Goal: Task Accomplishment & Management: Manage account settings

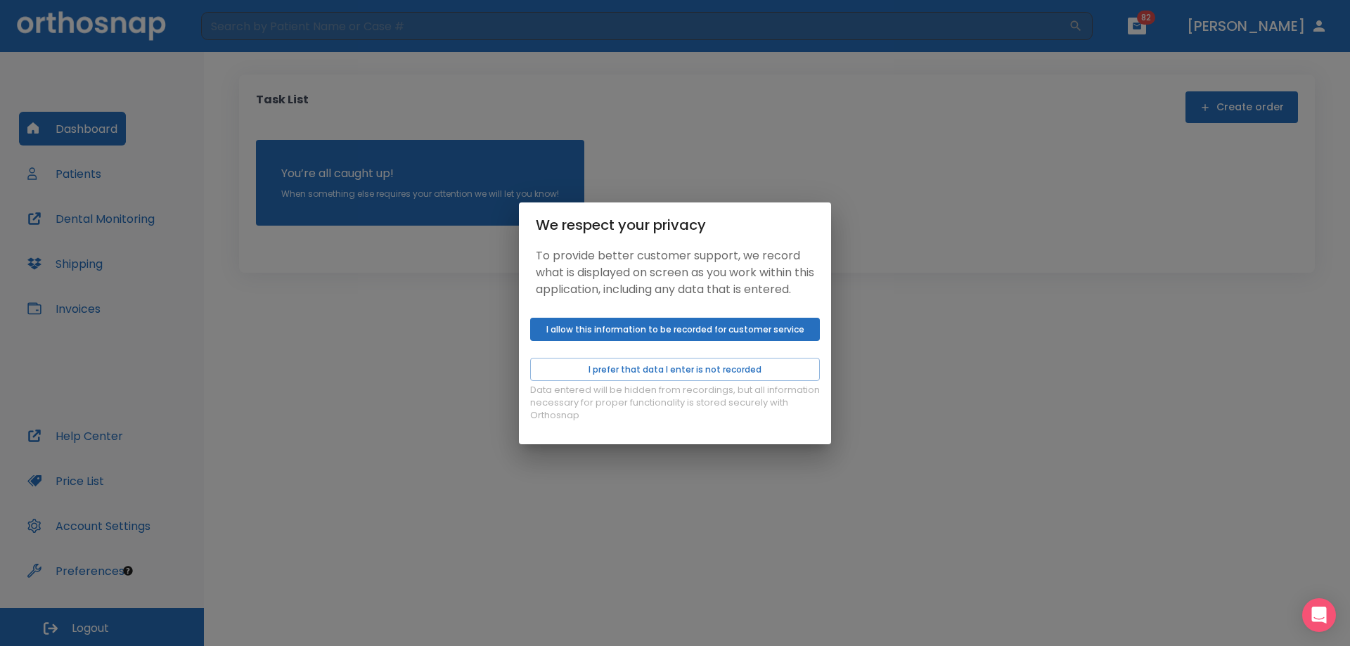
click at [591, 333] on button "I allow this information to be recorded for customer service" at bounding box center [675, 329] width 290 height 23
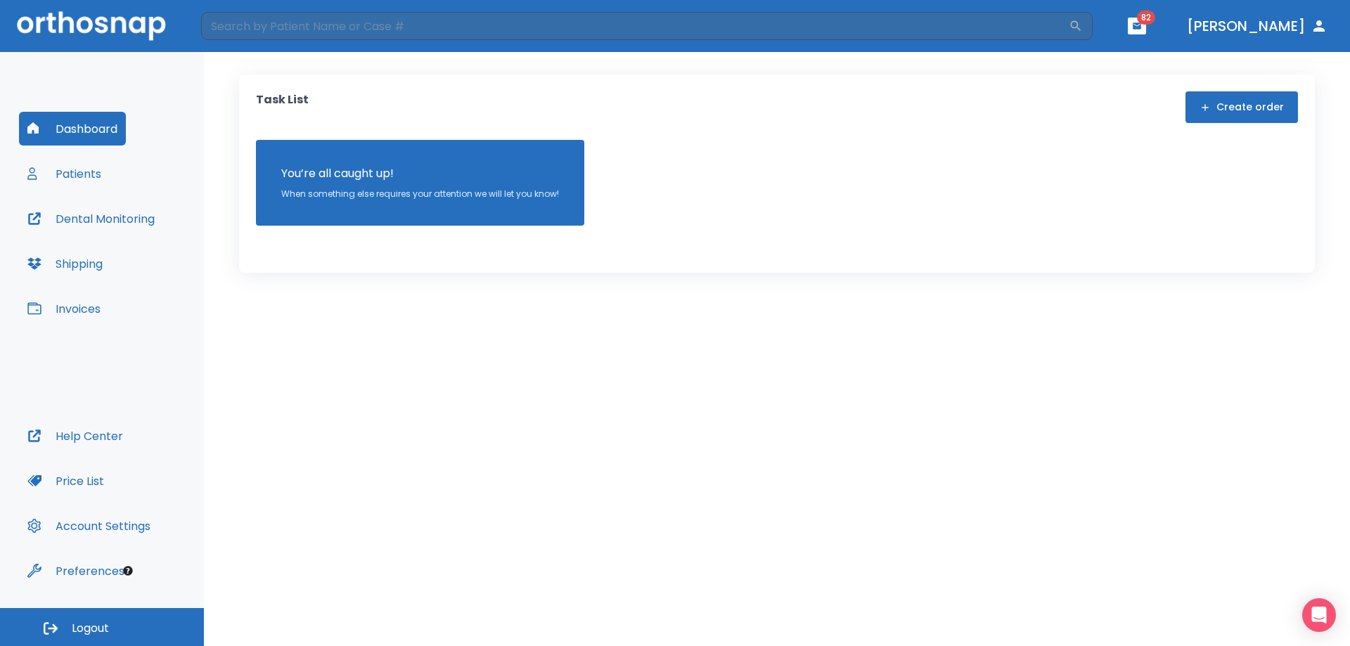
click at [86, 179] on button "Patients" at bounding box center [64, 174] width 91 height 34
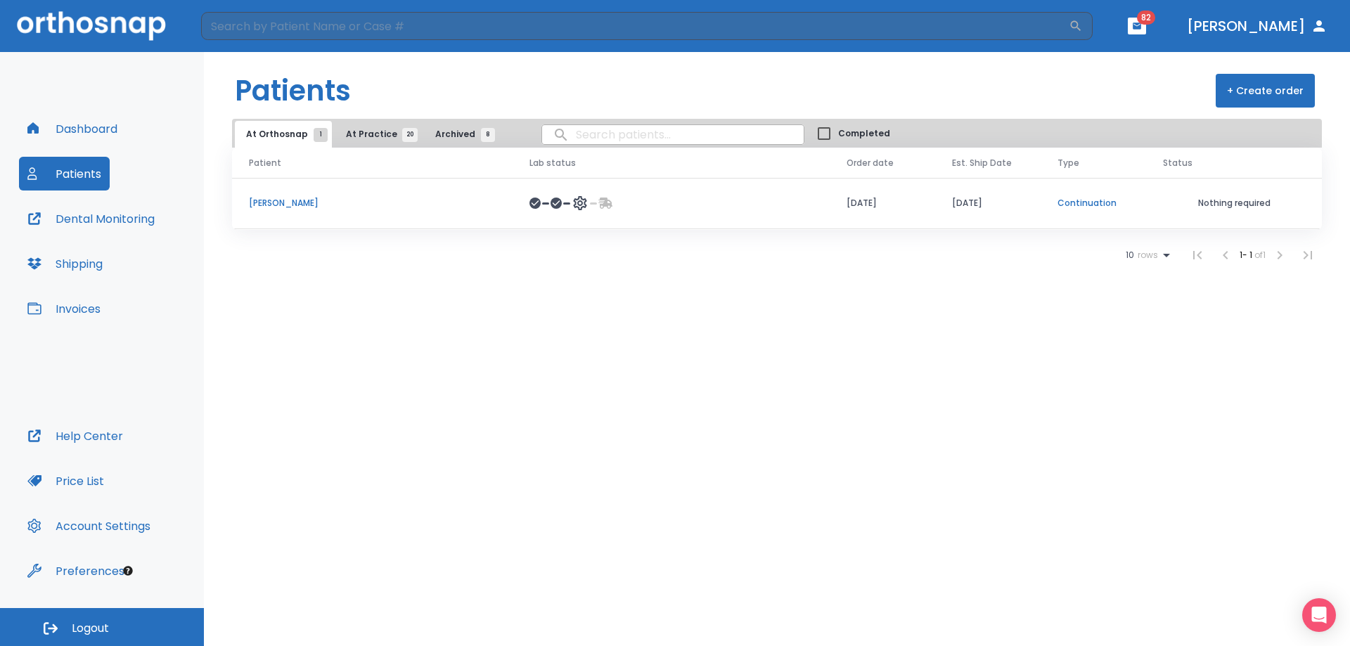
click at [380, 134] on span "At Practice 20" at bounding box center [378, 134] width 64 height 13
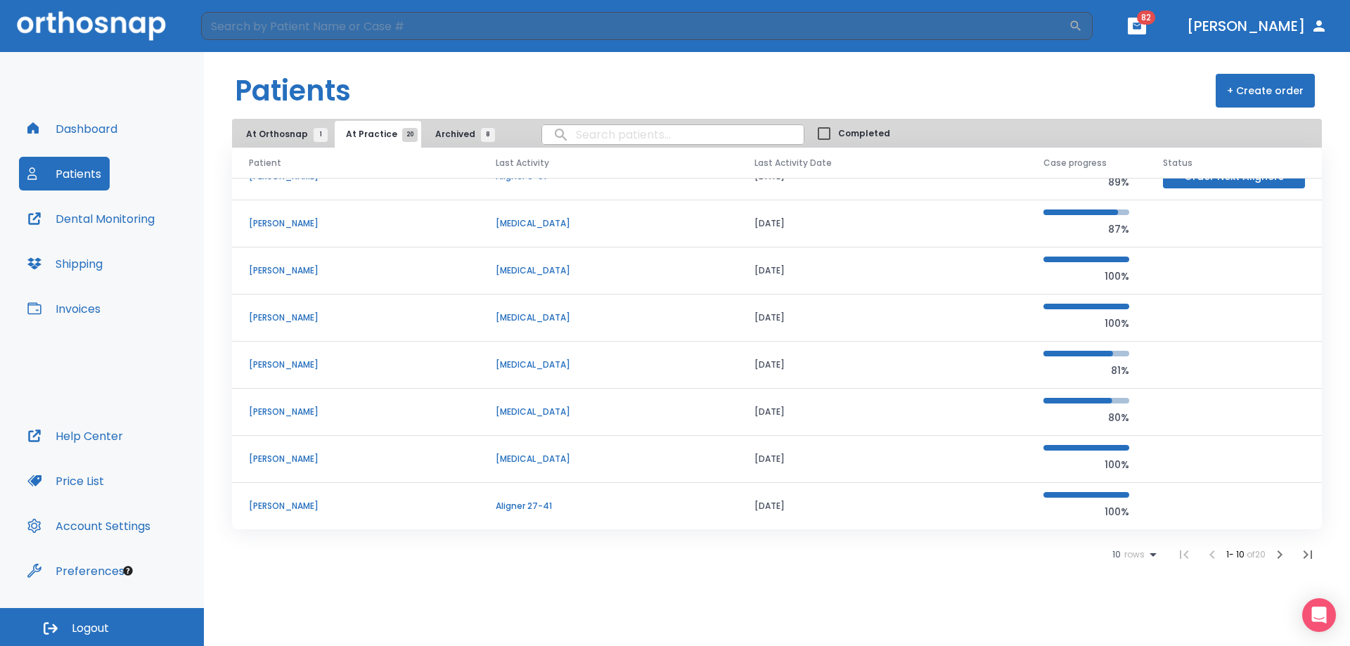
scroll to position [120, 0]
click at [1112, 560] on span "10" at bounding box center [1116, 555] width 8 height 10
click at [1128, 612] on p "100" at bounding box center [1129, 611] width 14 height 13
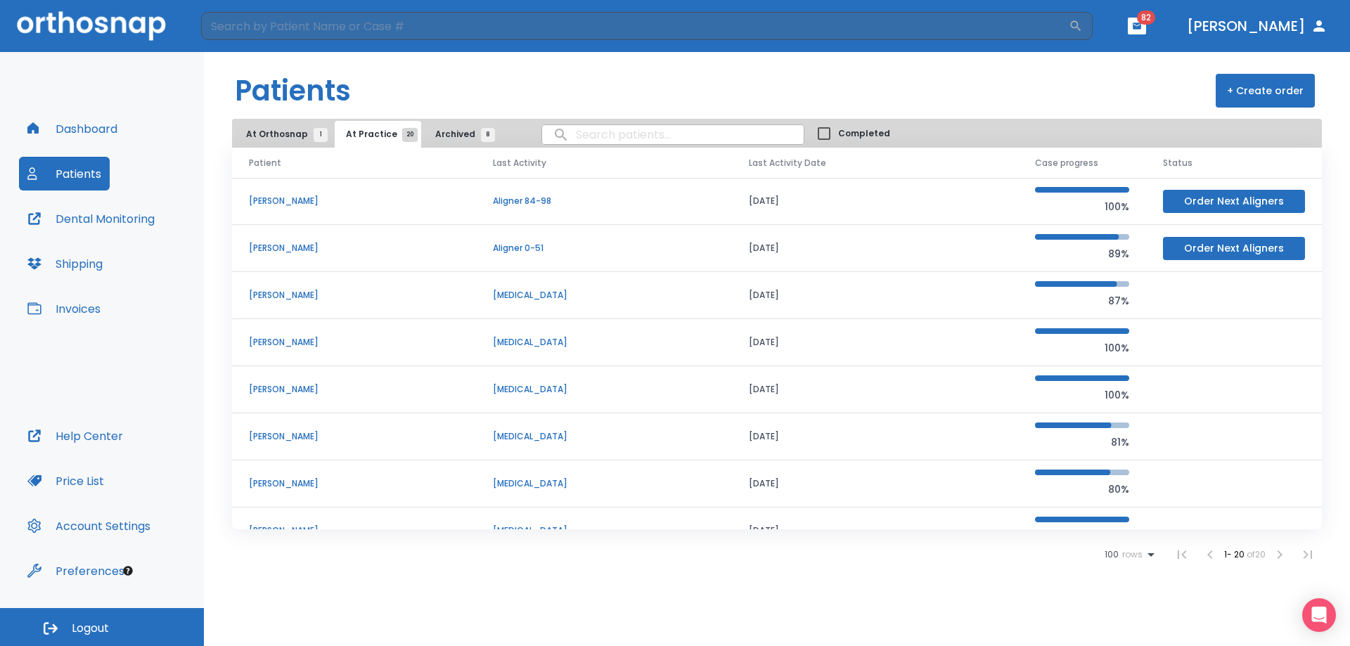
click at [268, 383] on p "[PERSON_NAME]" at bounding box center [354, 389] width 210 height 13
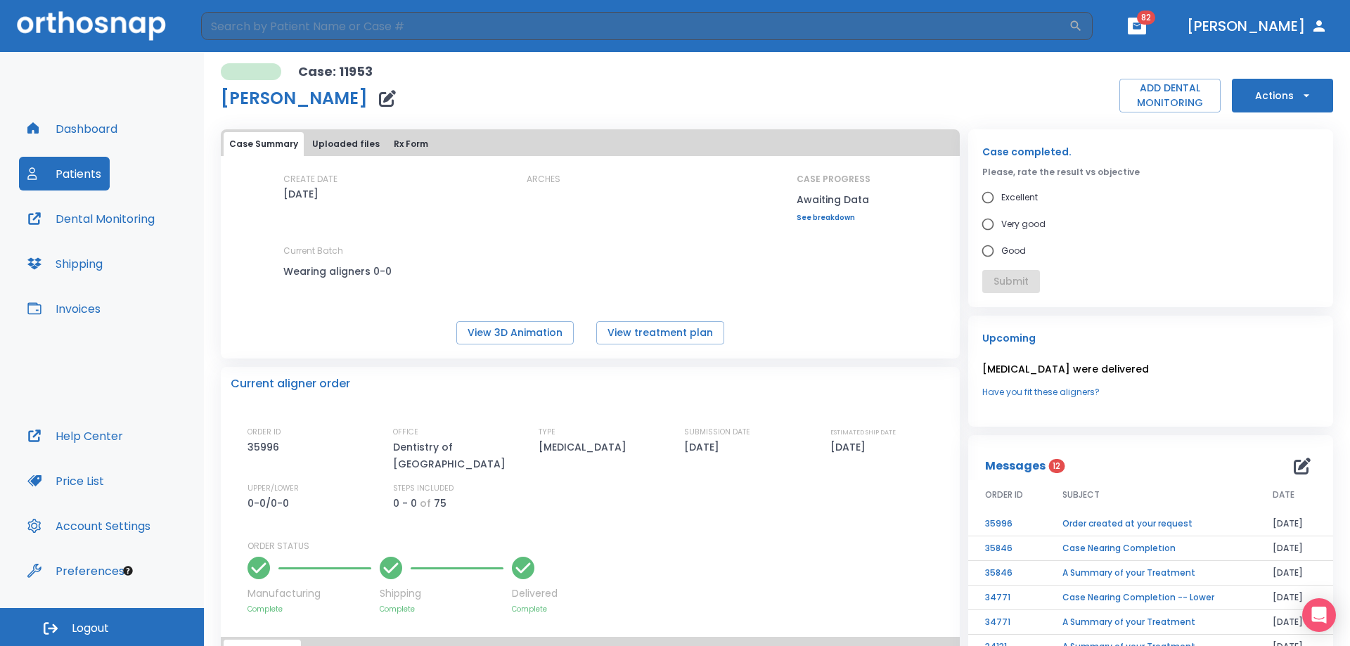
click at [340, 136] on button "Uploaded files" at bounding box center [346, 144] width 79 height 24
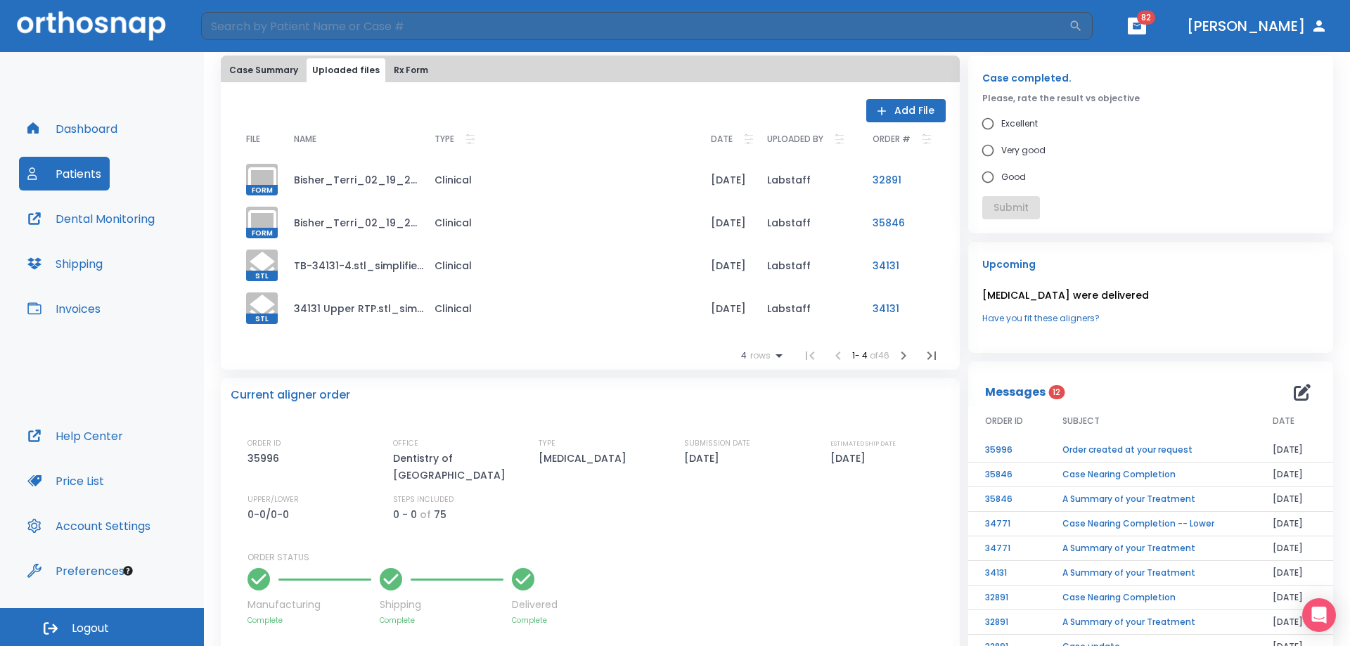
scroll to position [70, 0]
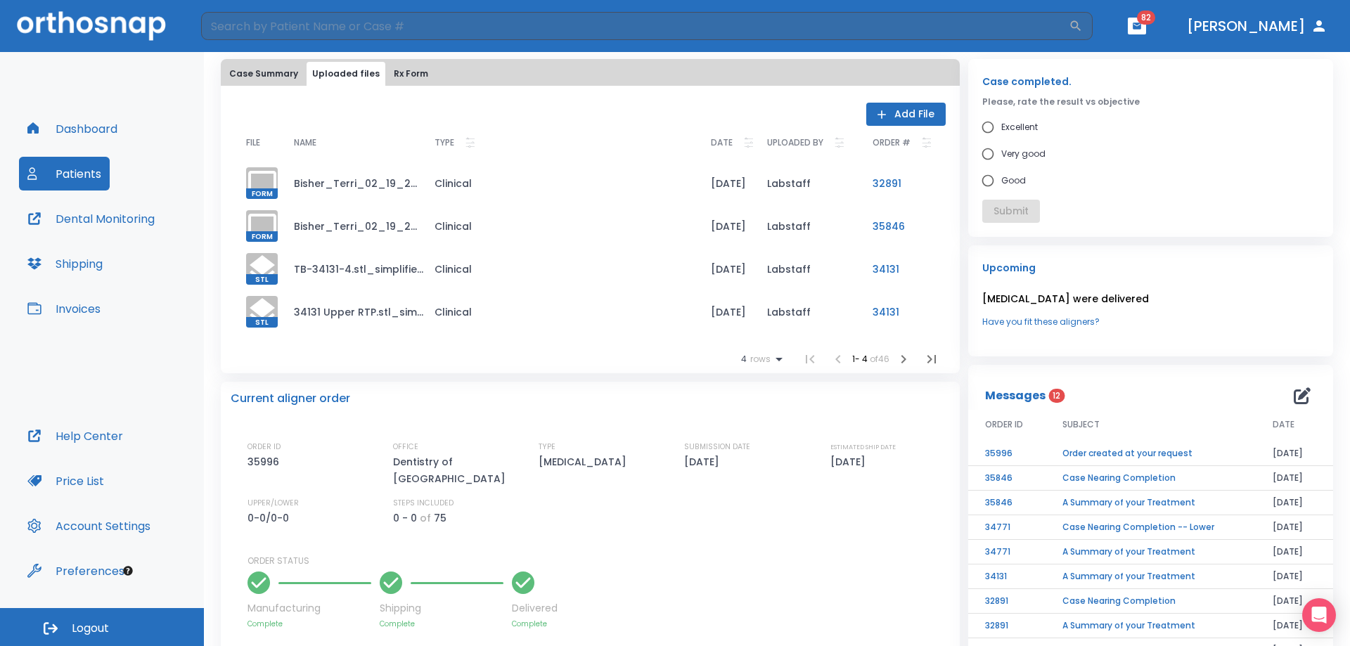
click at [771, 359] on icon at bounding box center [779, 359] width 17 height 17
click at [828, 360] on div at bounding box center [675, 323] width 1350 height 646
click at [799, 359] on li at bounding box center [810, 359] width 28 height 28
click at [747, 356] on span "rows" at bounding box center [759, 359] width 24 height 10
click at [921, 359] on div at bounding box center [675, 323] width 1350 height 646
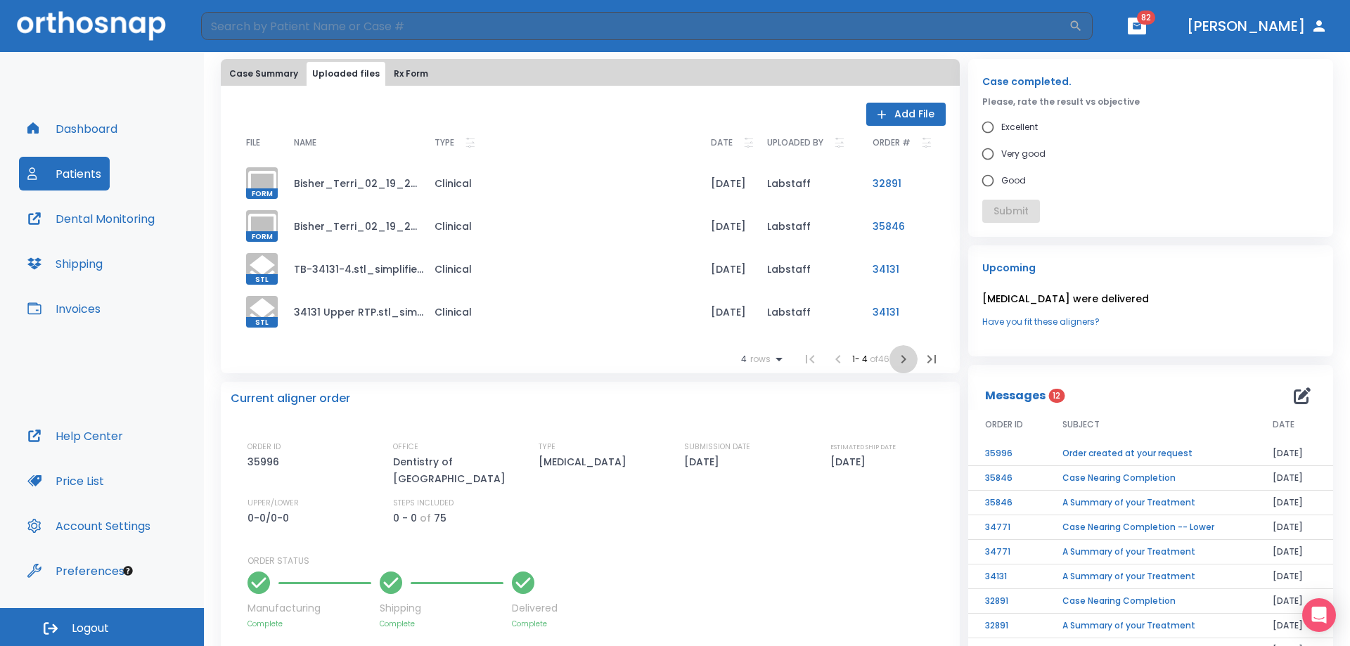
click at [902, 359] on icon "button" at bounding box center [903, 359] width 17 height 17
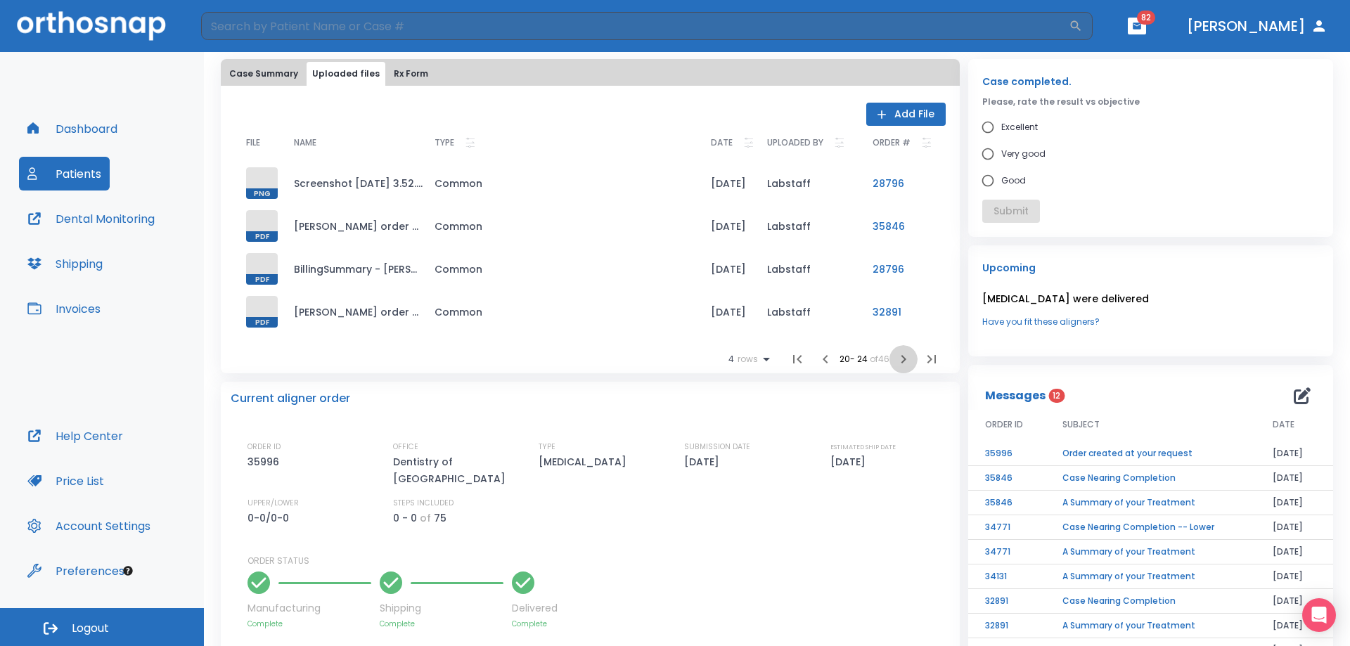
click at [902, 359] on icon "button" at bounding box center [903, 359] width 17 height 17
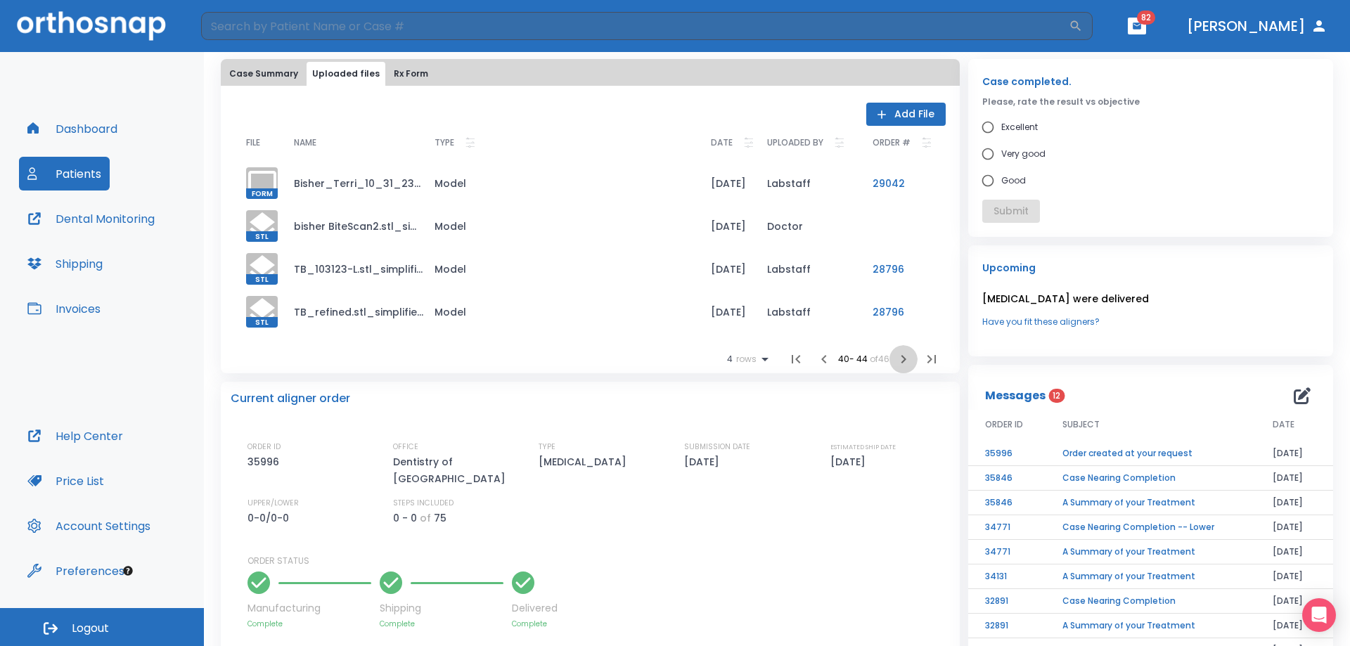
click at [902, 359] on icon "button" at bounding box center [903, 359] width 17 height 17
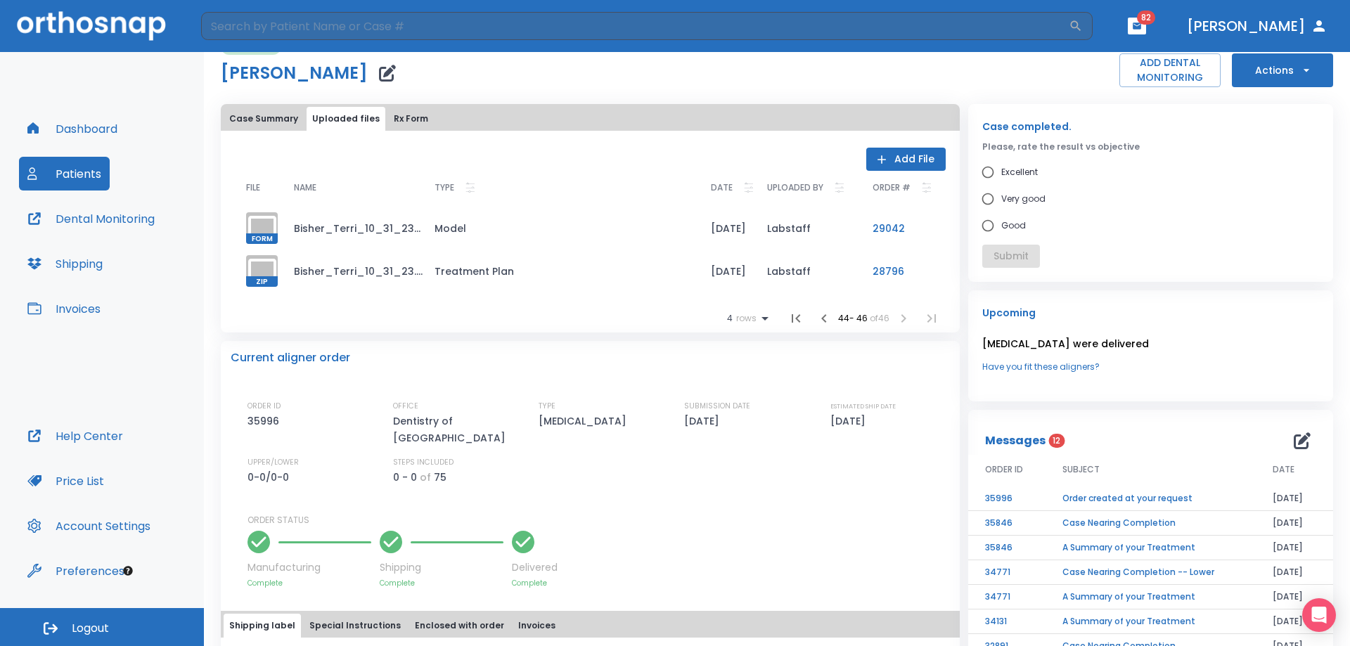
scroll to position [0, 0]
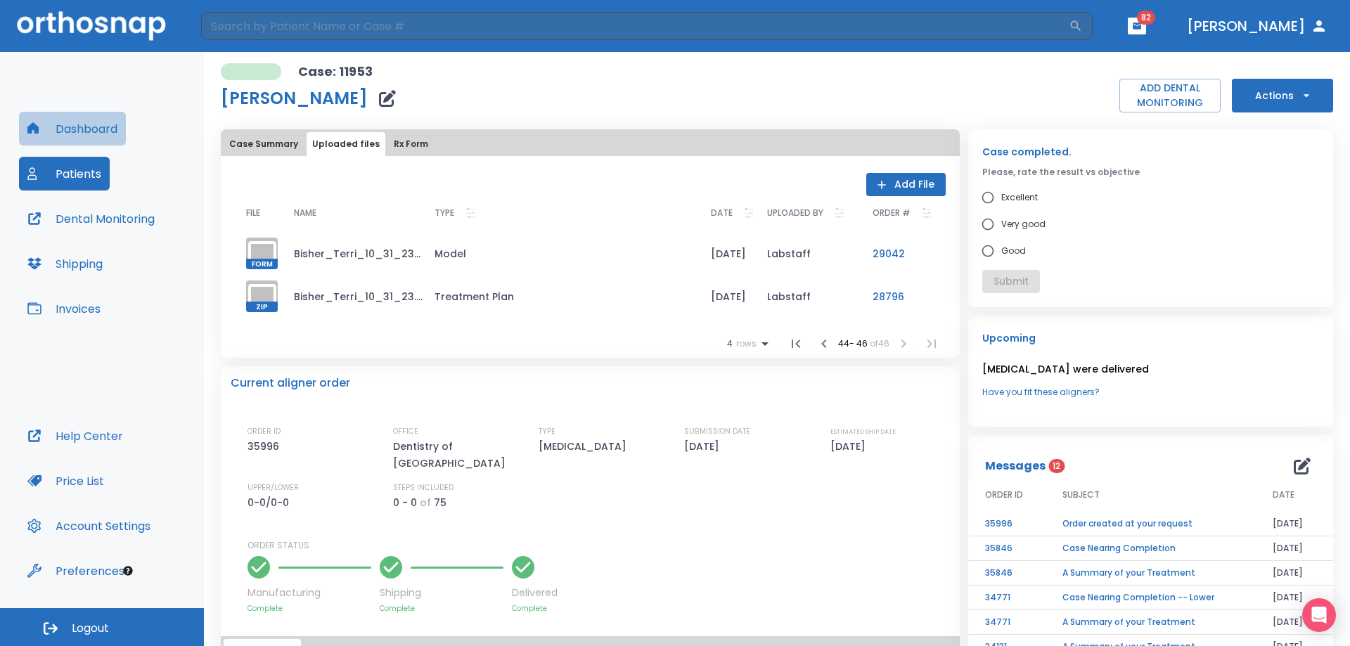
click at [82, 129] on button "Dashboard" at bounding box center [72, 129] width 107 height 34
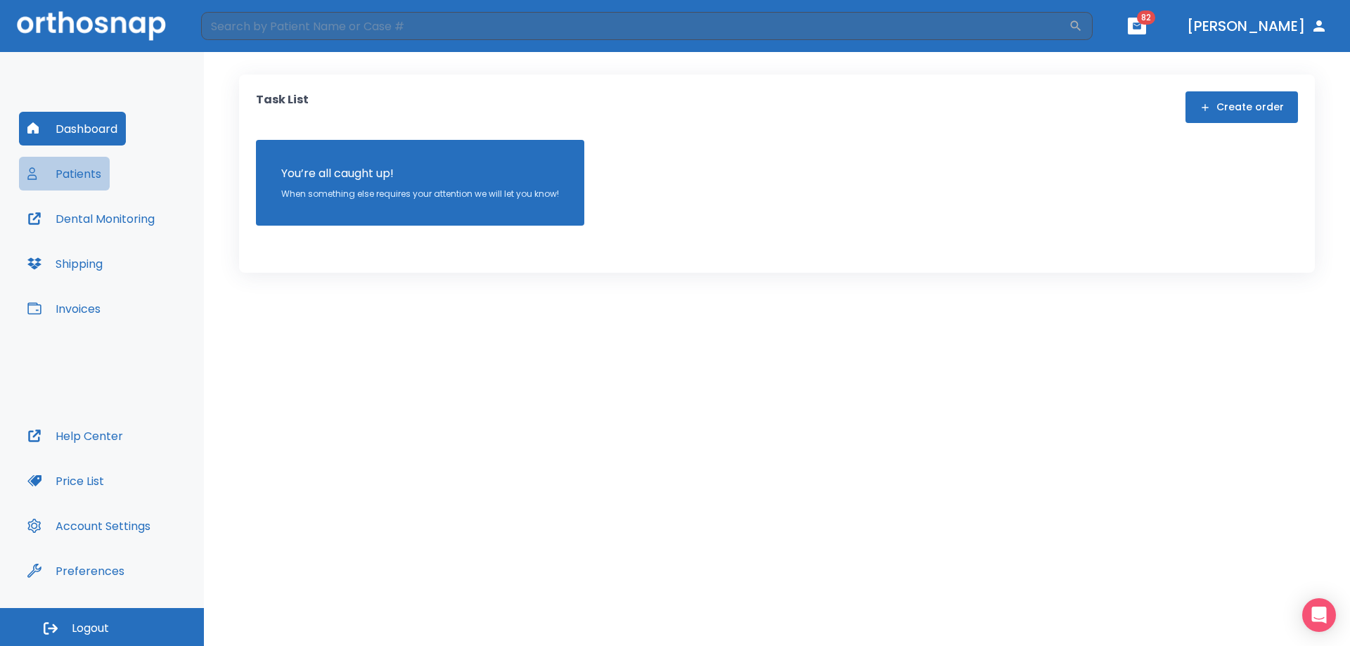
click at [96, 174] on button "Patients" at bounding box center [64, 174] width 91 height 34
